Goal: Task Accomplishment & Management: Complete application form

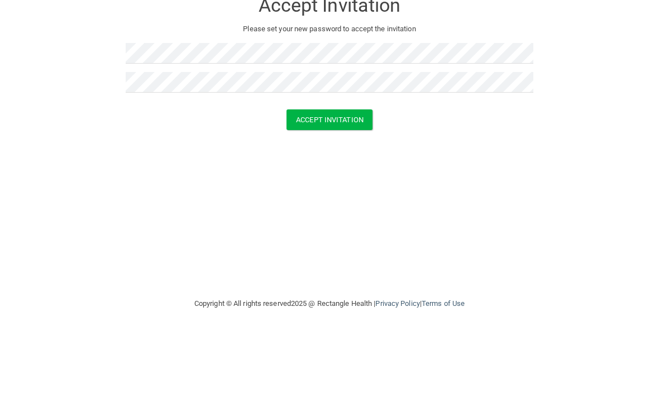
click at [341, 174] on button "Accept Invitation" at bounding box center [329, 184] width 86 height 21
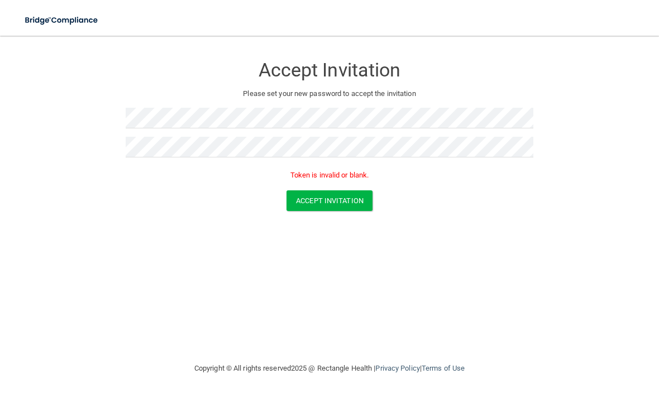
click at [348, 197] on button "Accept Invitation" at bounding box center [329, 200] width 86 height 21
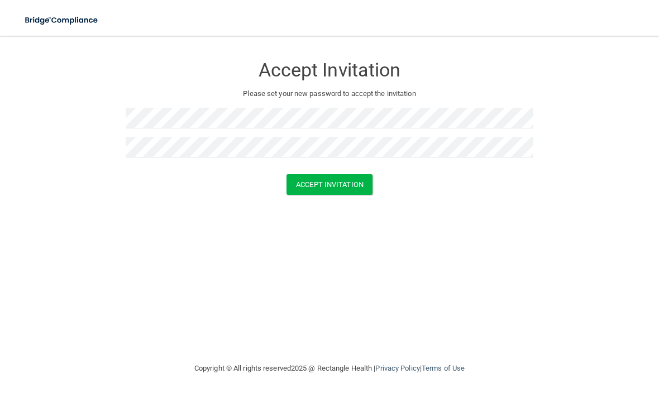
click at [340, 183] on button "Accept Invitation" at bounding box center [329, 184] width 86 height 21
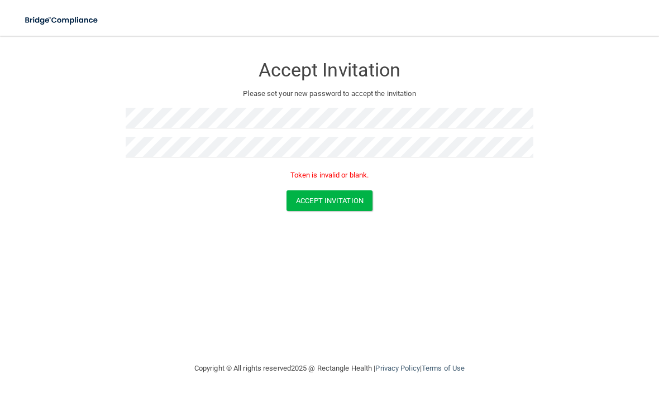
click at [347, 198] on button "Accept Invitation" at bounding box center [329, 200] width 86 height 21
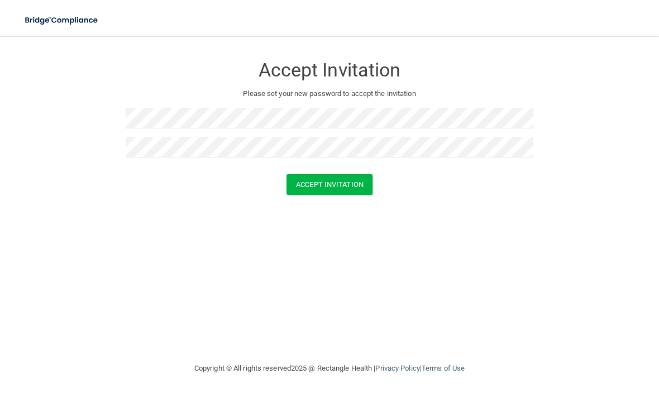
click at [339, 185] on button "Accept Invitation" at bounding box center [329, 184] width 86 height 21
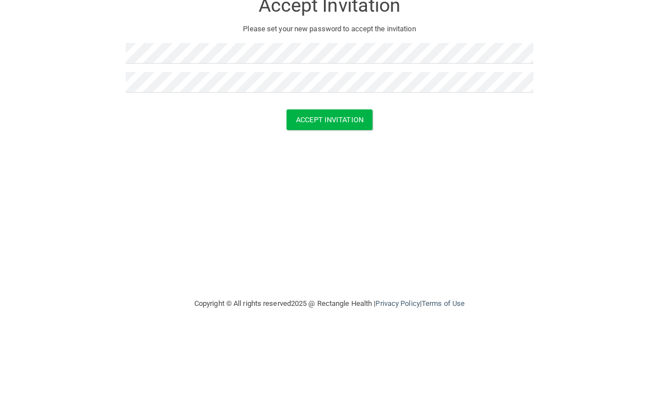
click at [338, 174] on button "Accept Invitation" at bounding box center [329, 184] width 86 height 21
